Goal: Find specific page/section: Find specific page/section

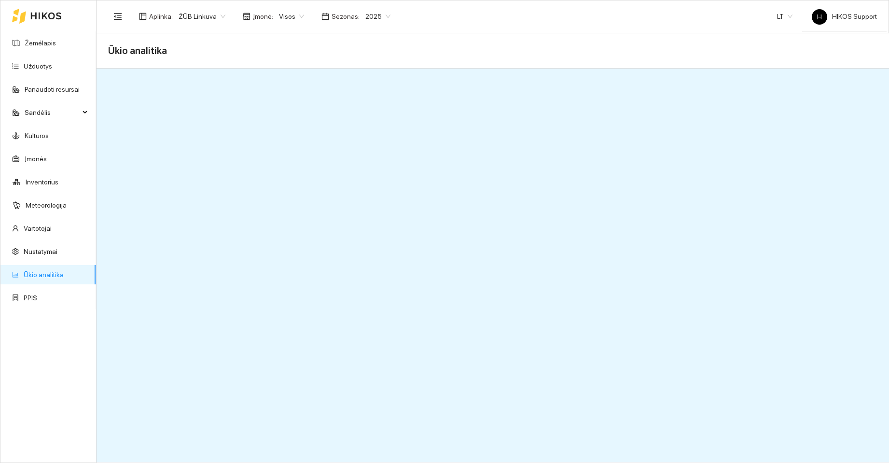
click at [209, 17] on span "ŽŪB Linkuva" at bounding box center [202, 16] width 47 height 14
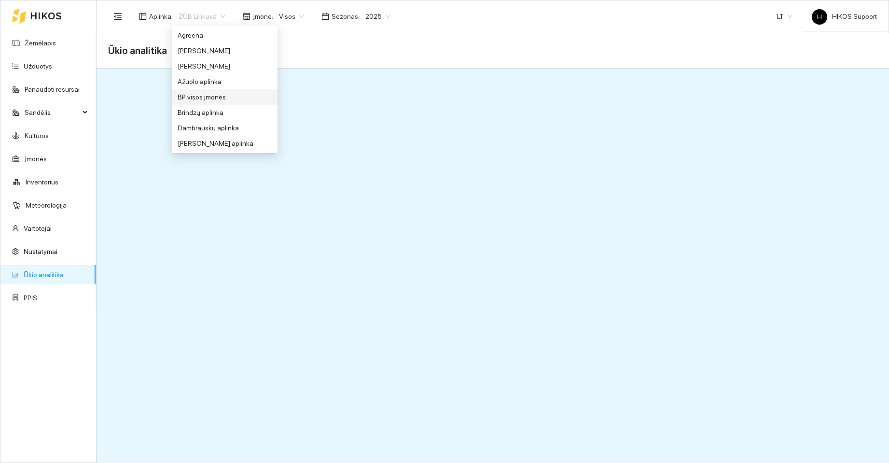
drag, startPoint x: 197, startPoint y: 96, endPoint x: 205, endPoint y: 97, distance: 7.7
click at [197, 96] on div "BP visos įmonės" at bounding box center [225, 97] width 94 height 11
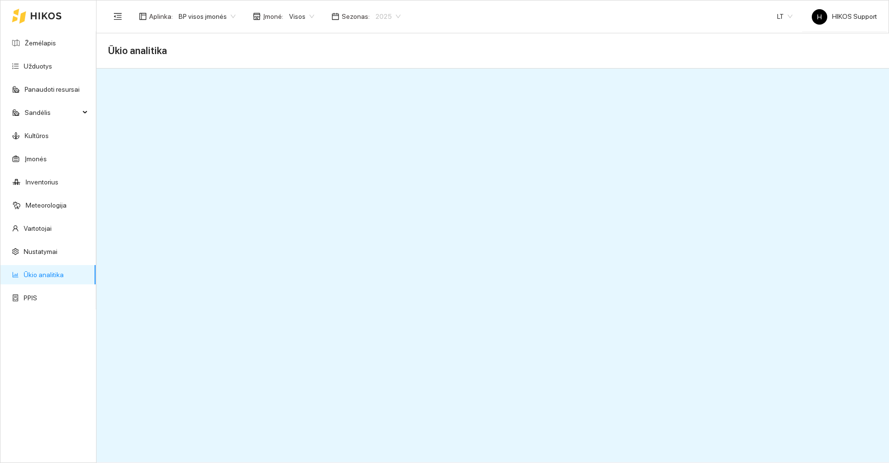
click at [380, 15] on span "2025" at bounding box center [388, 16] width 25 height 14
click at [380, 127] on div "2026" at bounding box center [380, 128] width 25 height 11
click at [386, 16] on span "2026" at bounding box center [388, 16] width 25 height 14
click at [377, 112] on div "2025" at bounding box center [380, 112] width 25 height 11
click at [389, 15] on span "2025" at bounding box center [388, 16] width 25 height 14
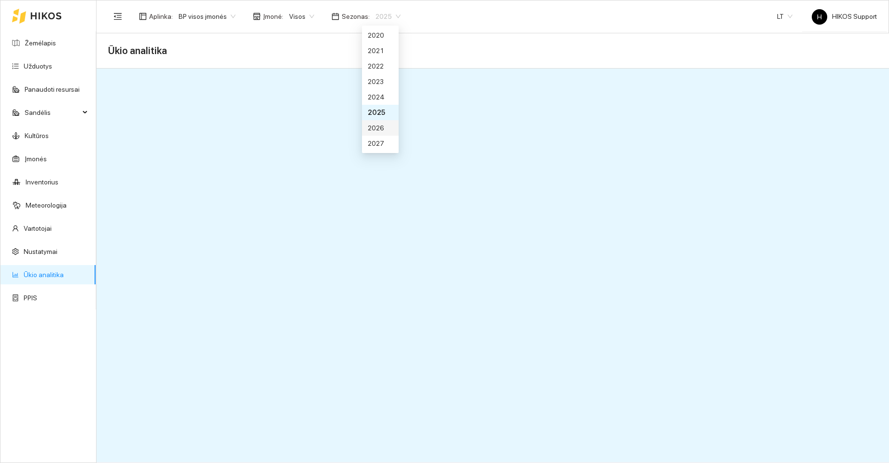
click at [380, 126] on div "2026" at bounding box center [380, 128] width 25 height 11
click at [387, 16] on span "2026" at bounding box center [388, 16] width 25 height 14
click at [381, 111] on div "2025" at bounding box center [380, 112] width 25 height 11
click at [206, 17] on span "BP visos įmonės" at bounding box center [207, 16] width 57 height 14
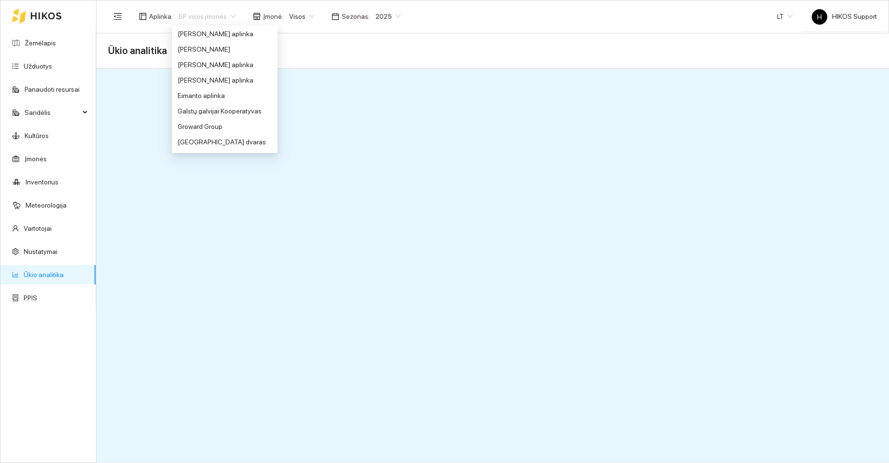
scroll to position [174, 0]
click at [195, 125] on div "Groward Group" at bounding box center [225, 124] width 94 height 11
